Goal: Task Accomplishment & Management: Use online tool/utility

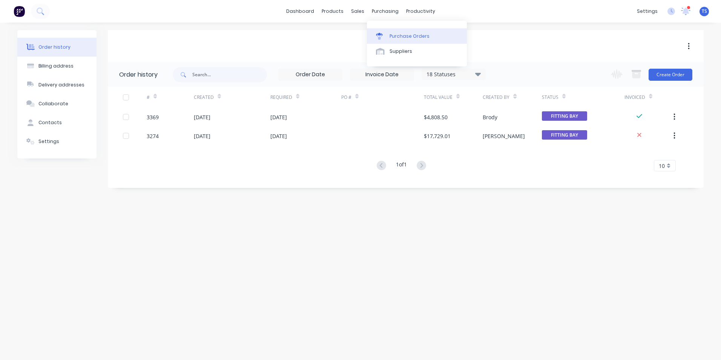
click at [398, 37] on div "Purchase Orders" at bounding box center [409, 36] width 40 height 7
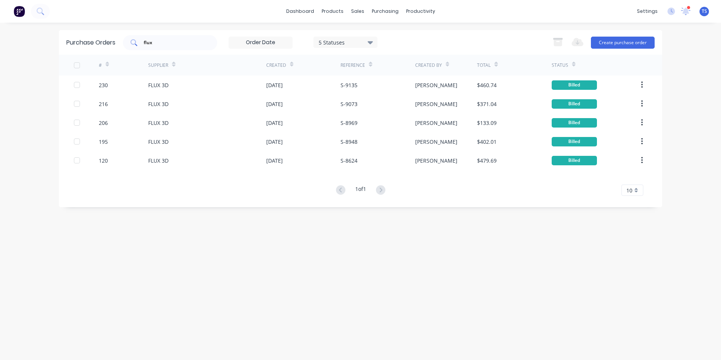
click at [162, 44] on input "flux" at bounding box center [174, 43] width 63 height 8
type input "f"
type input "total"
click at [624, 42] on button "Create purchase order" at bounding box center [623, 43] width 64 height 12
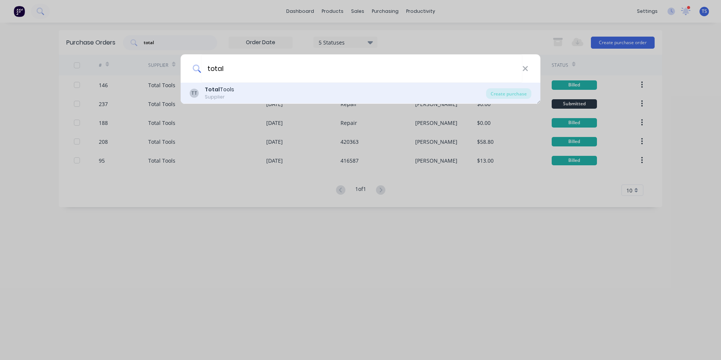
type input "total"
click at [232, 88] on div "Total Tools" at bounding box center [219, 90] width 29 height 8
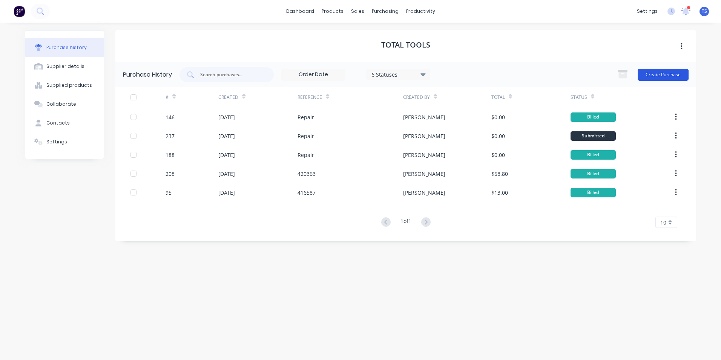
click at [661, 72] on button "Create Purchase" at bounding box center [662, 75] width 51 height 12
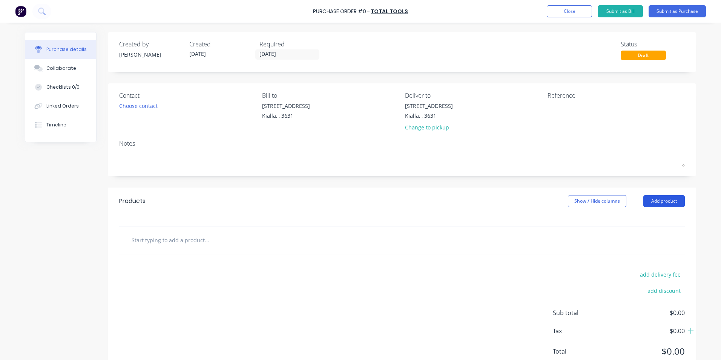
click at [667, 202] on button "Add product" at bounding box center [663, 201] width 41 height 12
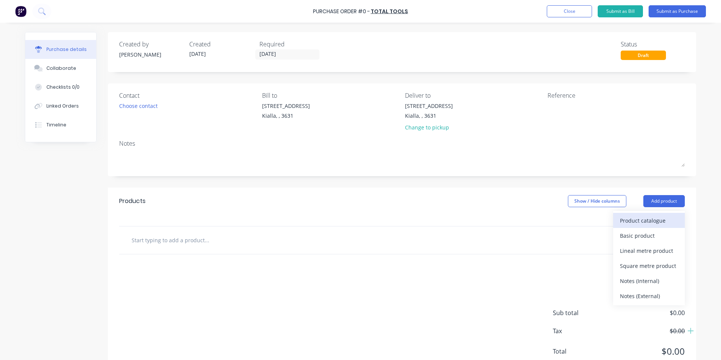
click at [652, 220] on div "Product catalogue" at bounding box center [649, 220] width 58 height 11
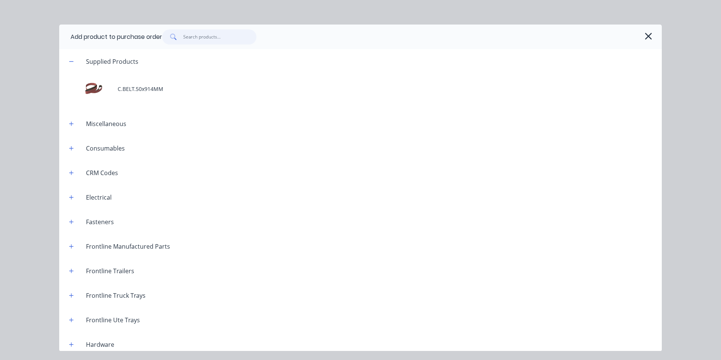
click at [188, 35] on input "text" at bounding box center [219, 36] width 73 height 15
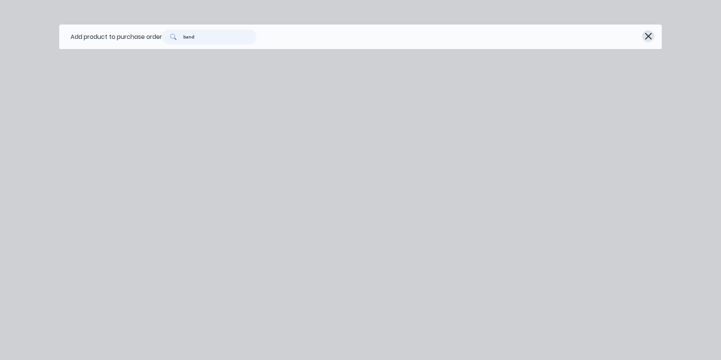
type input "band"
click at [649, 34] on icon "button" at bounding box center [648, 36] width 8 height 11
